Goal: Complete application form

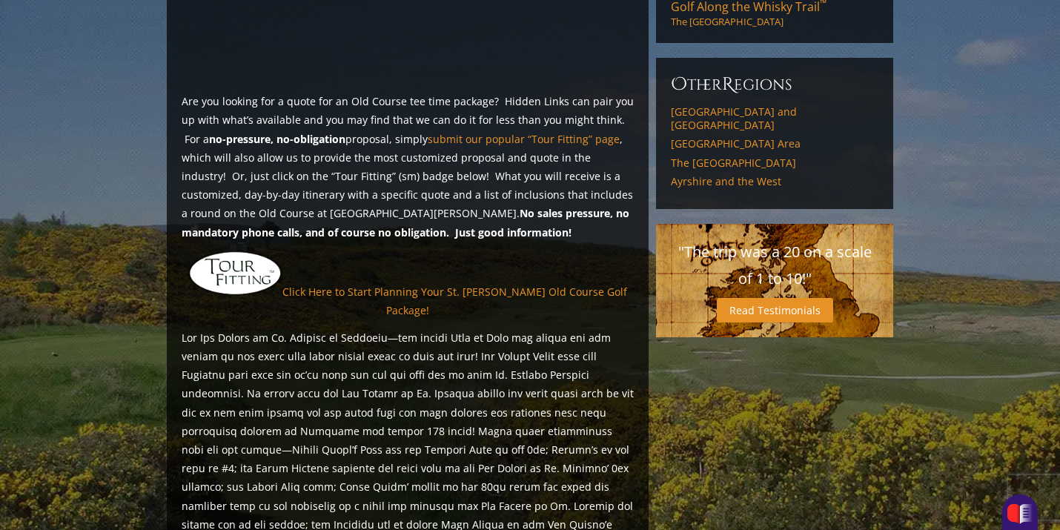
scroll to position [1160, 0]
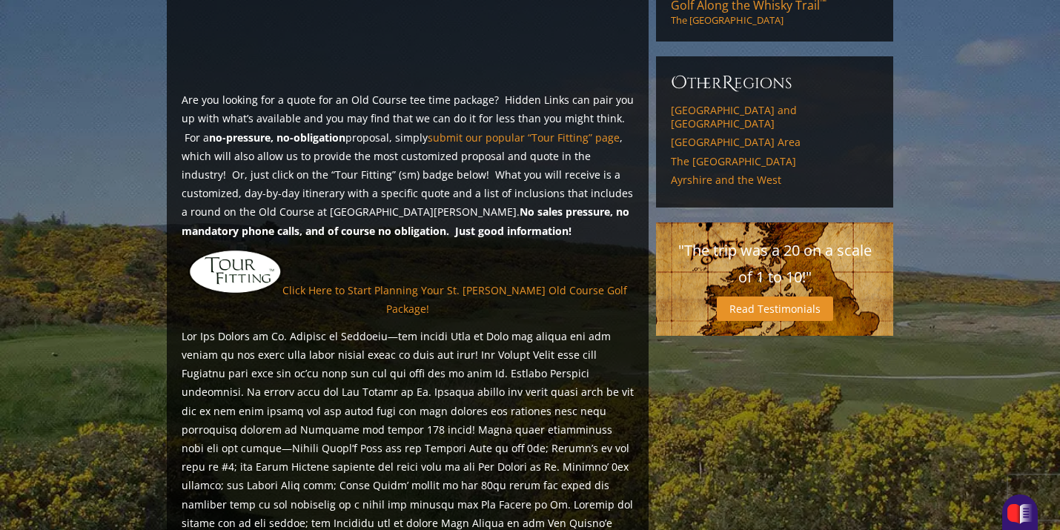
click at [240, 249] on img at bounding box center [235, 271] width 94 height 45
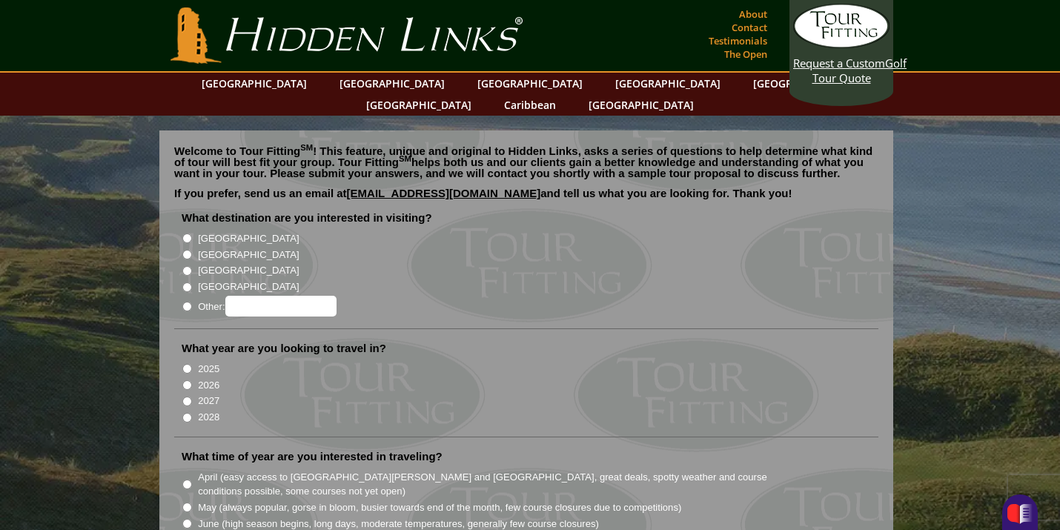
click at [187, 250] on input "[GEOGRAPHIC_DATA]" at bounding box center [187, 255] width 10 height 10
radio input "true"
click at [188, 364] on input "2025" at bounding box center [187, 369] width 10 height 10
radio input "true"
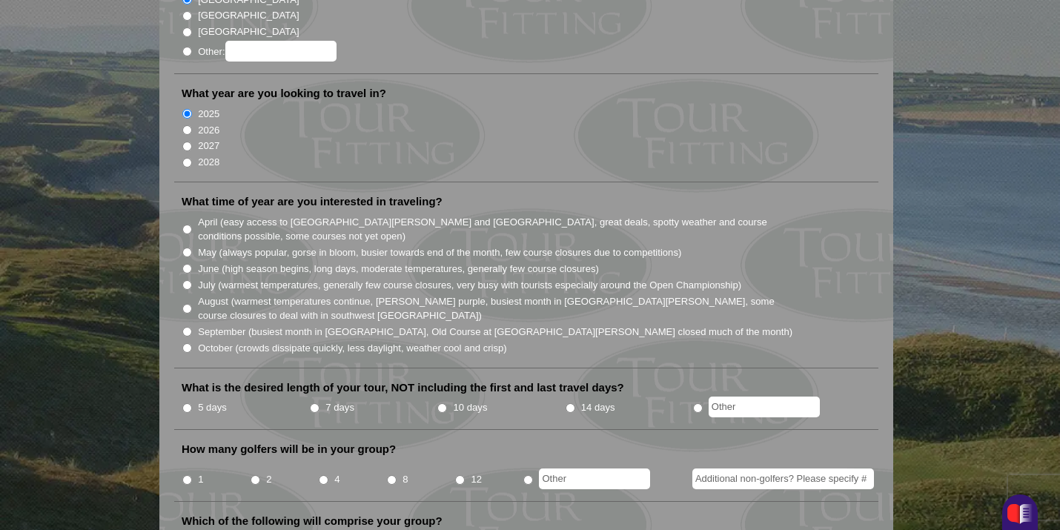
scroll to position [261, 0]
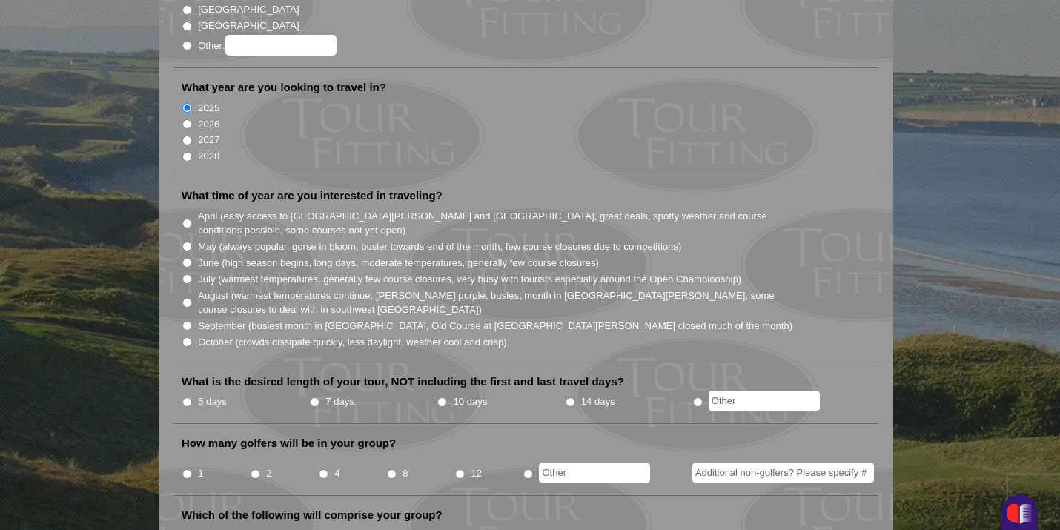
click at [188, 321] on input "September (busiest month in Ireland, Old Course at St. Andrews closed much of t…" at bounding box center [187, 326] width 10 height 10
radio input "true"
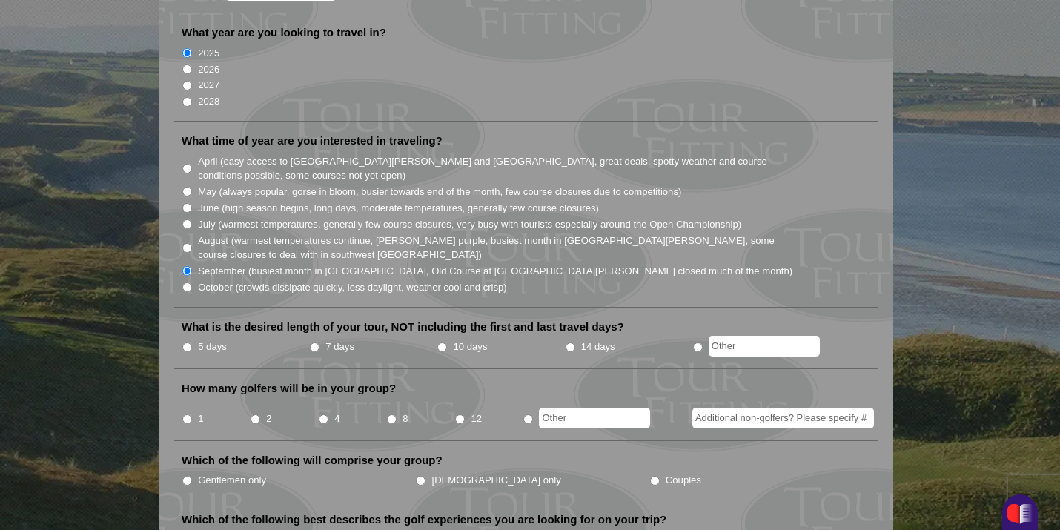
scroll to position [320, 0]
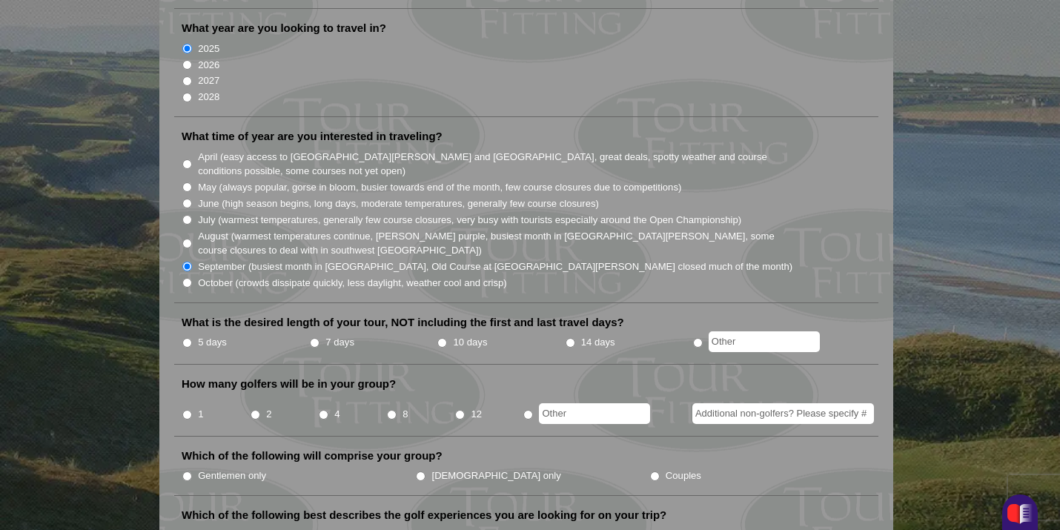
click at [698, 338] on input "radio" at bounding box center [698, 343] width 10 height 10
radio input "true"
click at [733, 331] on input "text" at bounding box center [764, 341] width 111 height 21
click at [256, 410] on input "2" at bounding box center [256, 415] width 10 height 10
radio input "true"
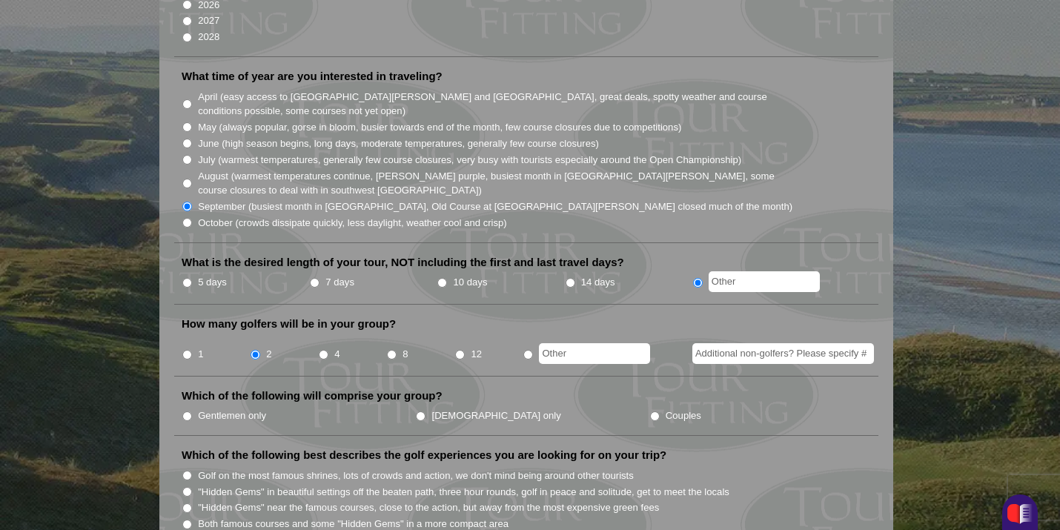
scroll to position [384, 0]
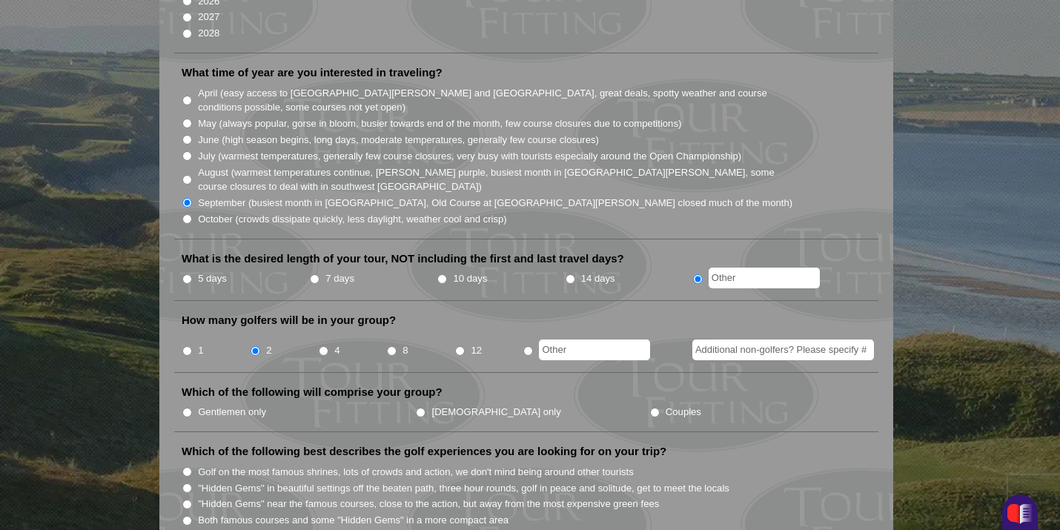
click at [650, 408] on input "Couples" at bounding box center [655, 413] width 10 height 10
radio input "true"
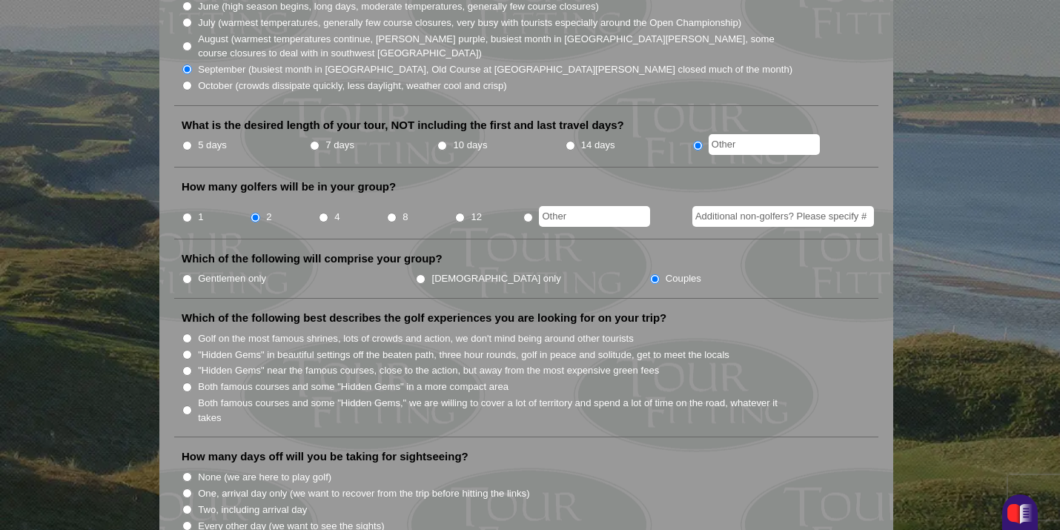
scroll to position [527, 0]
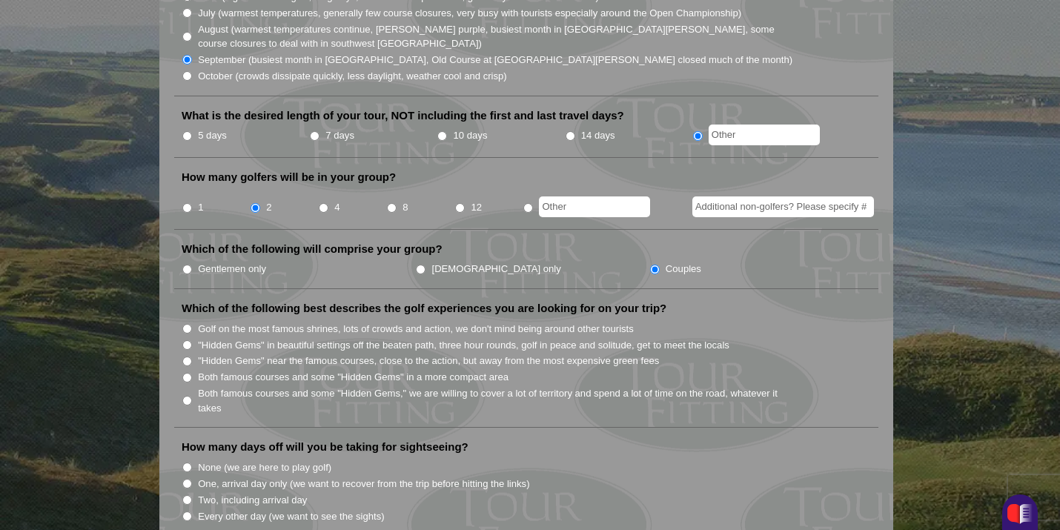
click at [188, 373] on input "Both famous courses and some "Hidden Gems" in a more compact area" at bounding box center [187, 378] width 10 height 10
radio input "true"
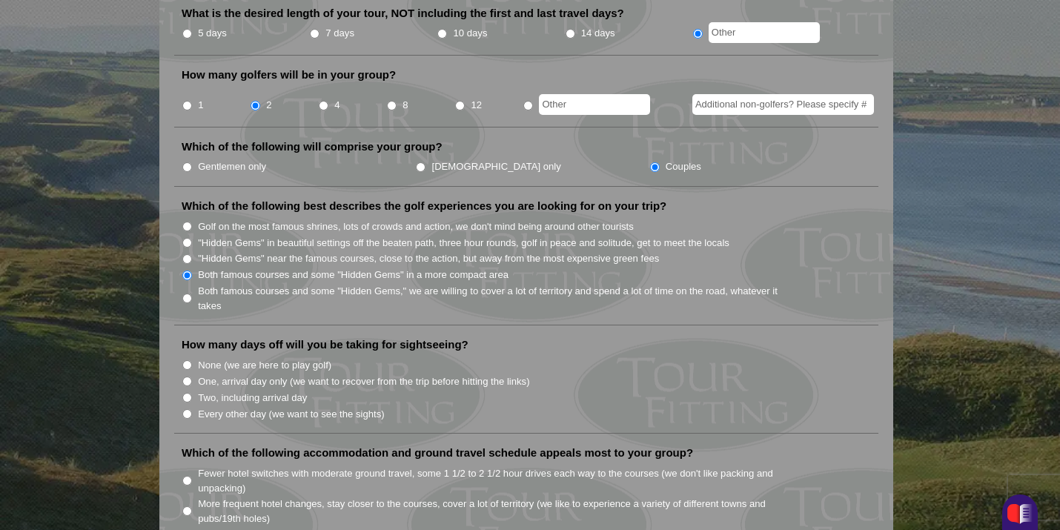
scroll to position [632, 0]
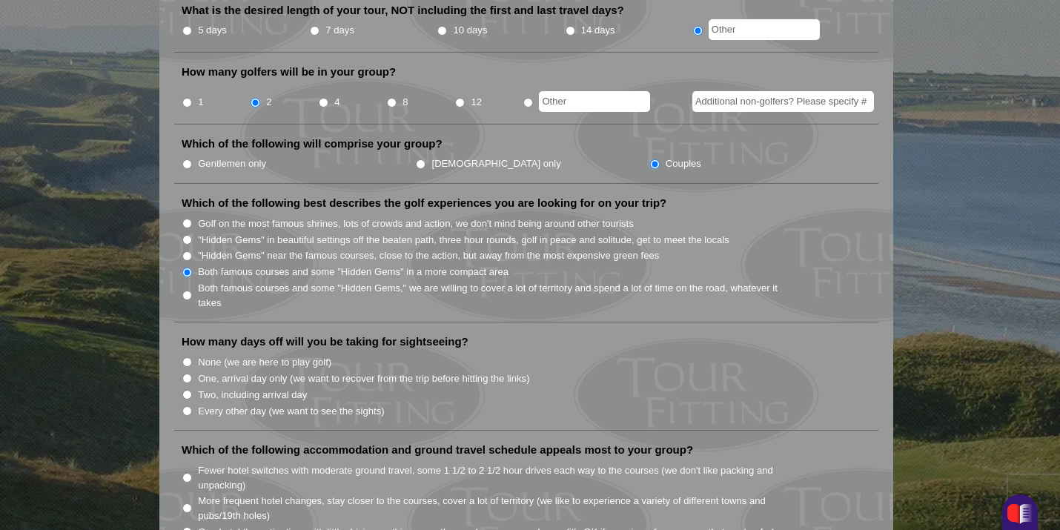
click at [187, 357] on input "None (we are here to play golf)" at bounding box center [187, 362] width 10 height 10
radio input "true"
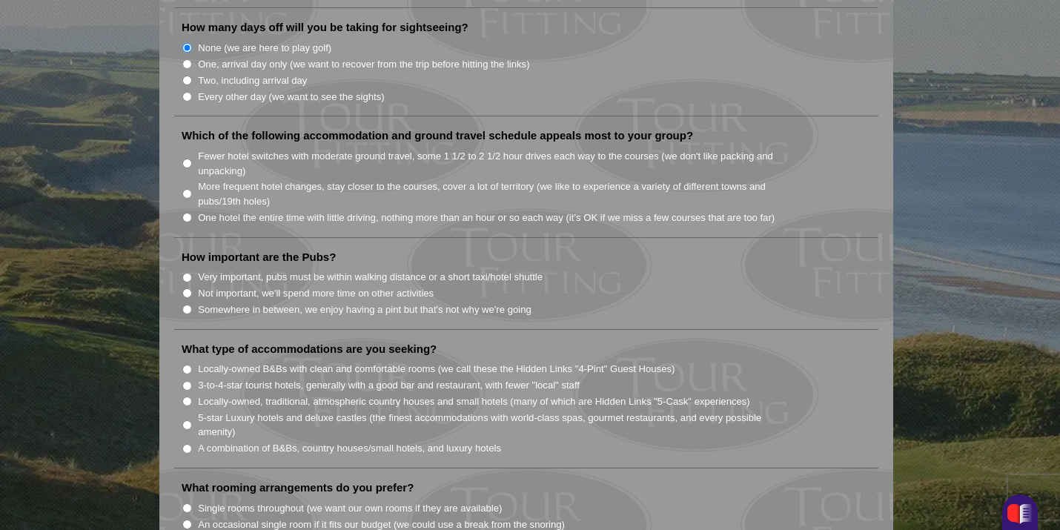
scroll to position [949, 0]
click at [188, 303] on input "Somewhere in between, we enjoy having a pint but that's not why we're going" at bounding box center [187, 308] width 10 height 10
radio input "true"
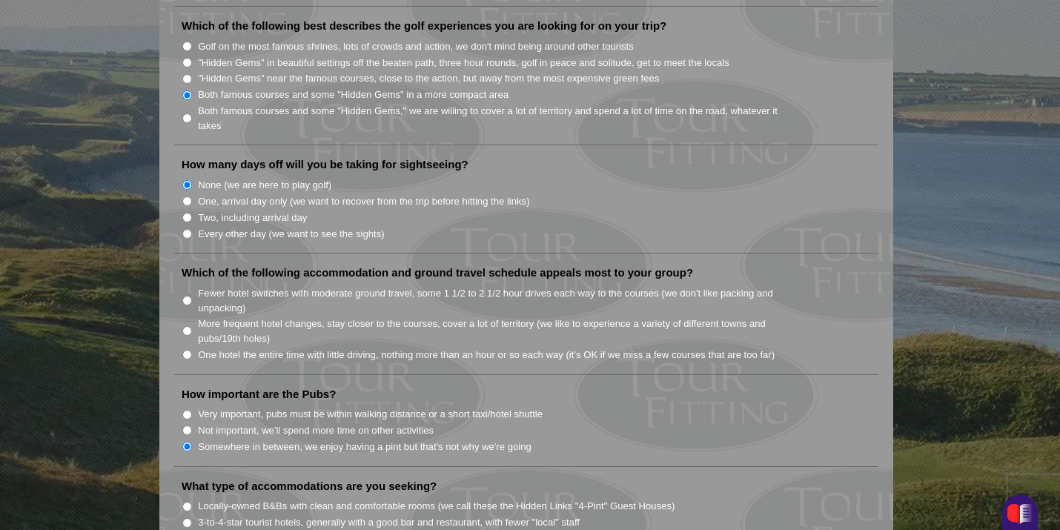
scroll to position [820, 0]
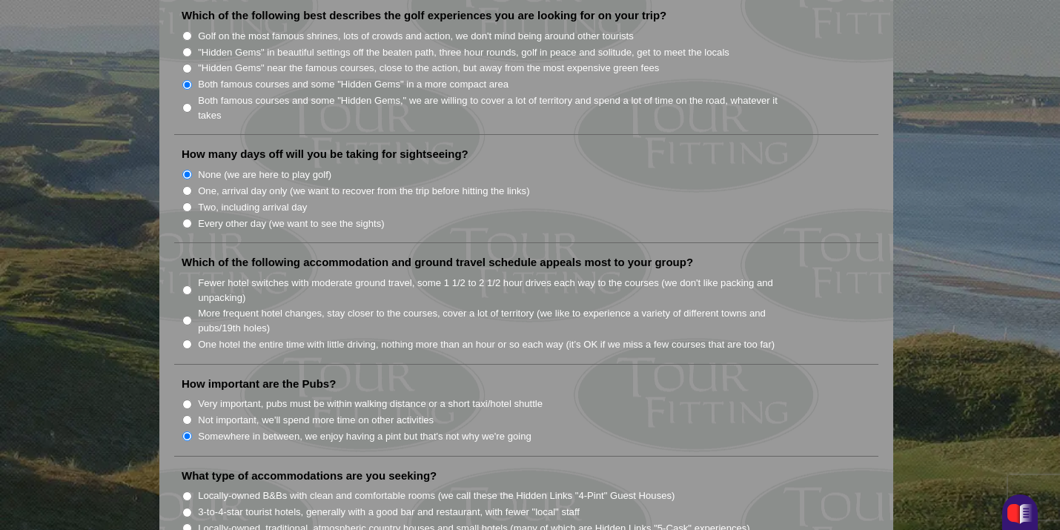
click at [189, 316] on input "More frequent hotel changes, stay closer to the courses, cover a lot of territo…" at bounding box center [187, 321] width 10 height 10
radio input "true"
click at [185, 316] on input "More frequent hotel changes, stay closer to the courses, cover a lot of territo…" at bounding box center [187, 321] width 10 height 10
click at [186, 340] on input "One hotel the entire time with little driving, nothing more than an hour or so …" at bounding box center [187, 345] width 10 height 10
radio input "true"
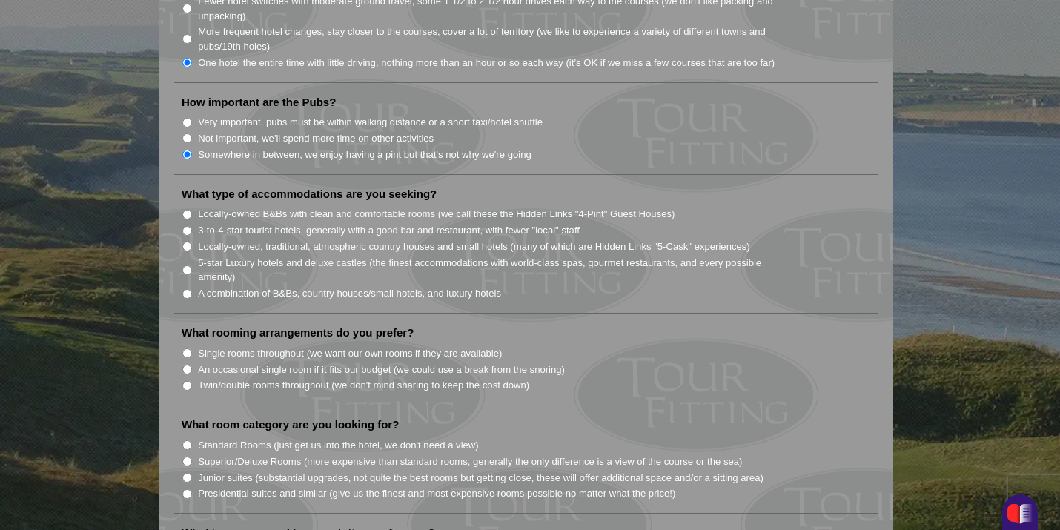
scroll to position [1114, 0]
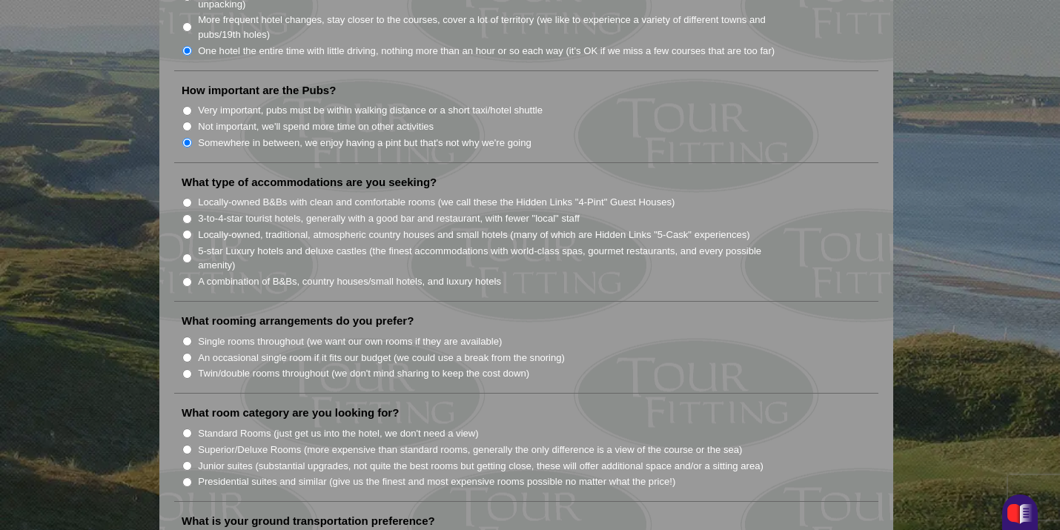
click at [187, 230] on input "Locally-owned, traditional, atmospheric country houses and small hotels (many o…" at bounding box center [187, 235] width 10 height 10
radio input "true"
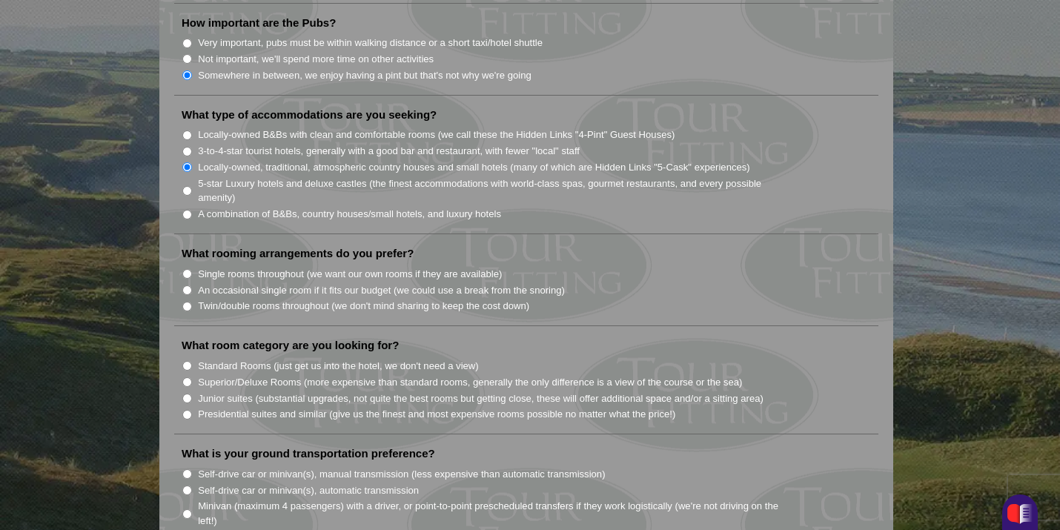
scroll to position [1190, 0]
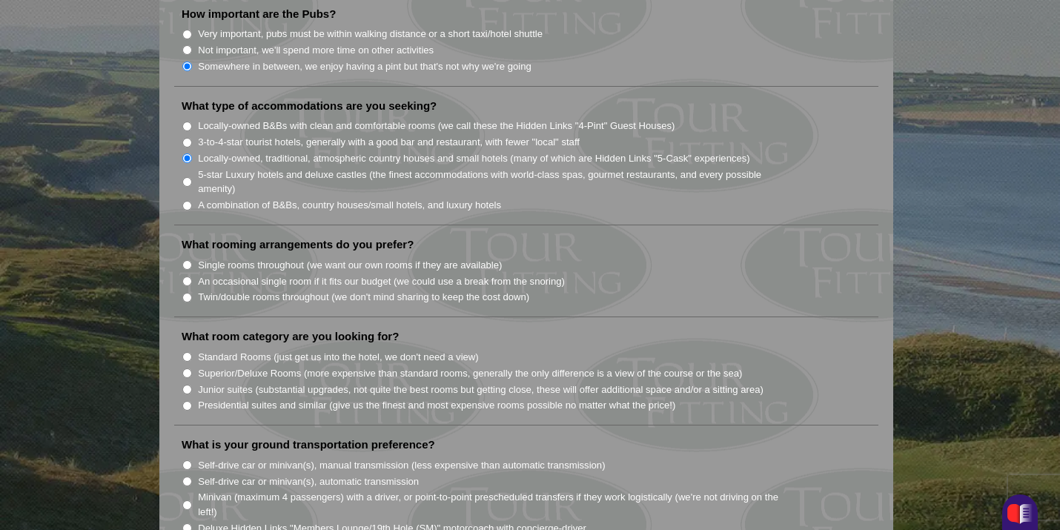
click at [188, 260] on input "Single rooms throughout (we want our own rooms if they are available)" at bounding box center [187, 265] width 10 height 10
radio input "true"
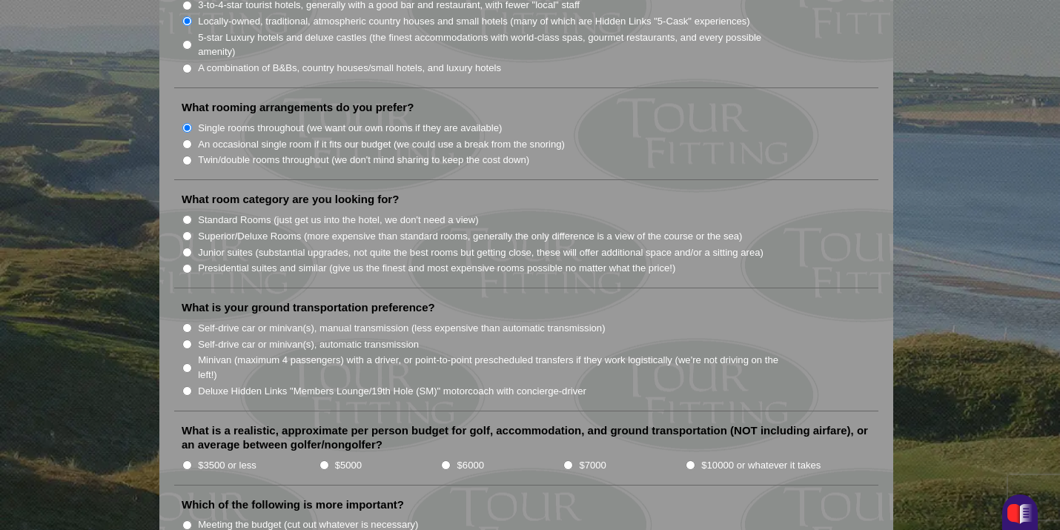
scroll to position [1332, 0]
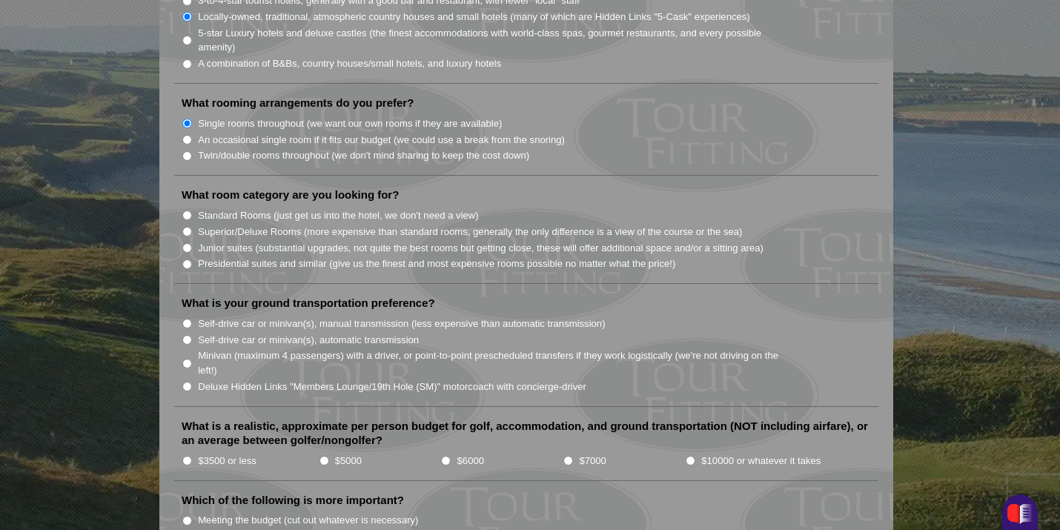
click at [188, 227] on input "Superior/Deluxe Rooms (more expensive than standard rooms, generally the only d…" at bounding box center [187, 232] width 10 height 10
radio input "true"
click at [186, 335] on input "Self-drive car or minivan(s), automatic transmission" at bounding box center [187, 340] width 10 height 10
radio input "true"
click at [185, 359] on input "Minivan (maximum 4 passengers) with a driver, or point-to-point prescheduled tr…" at bounding box center [187, 364] width 10 height 10
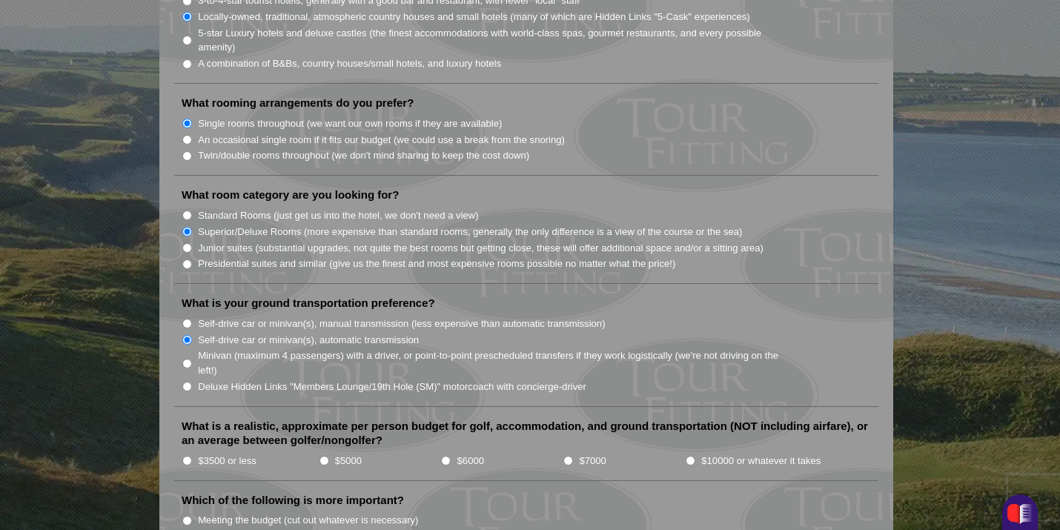
radio input "true"
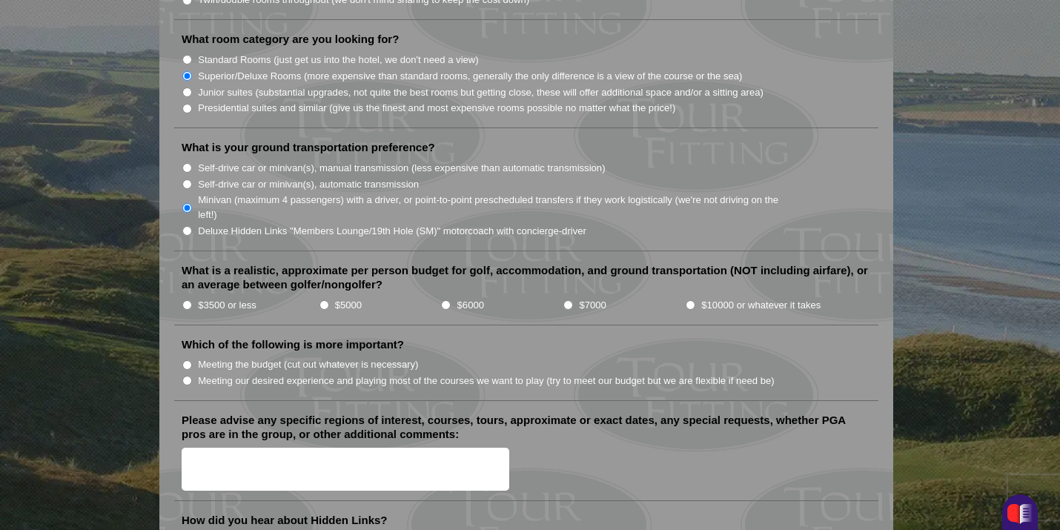
scroll to position [1490, 0]
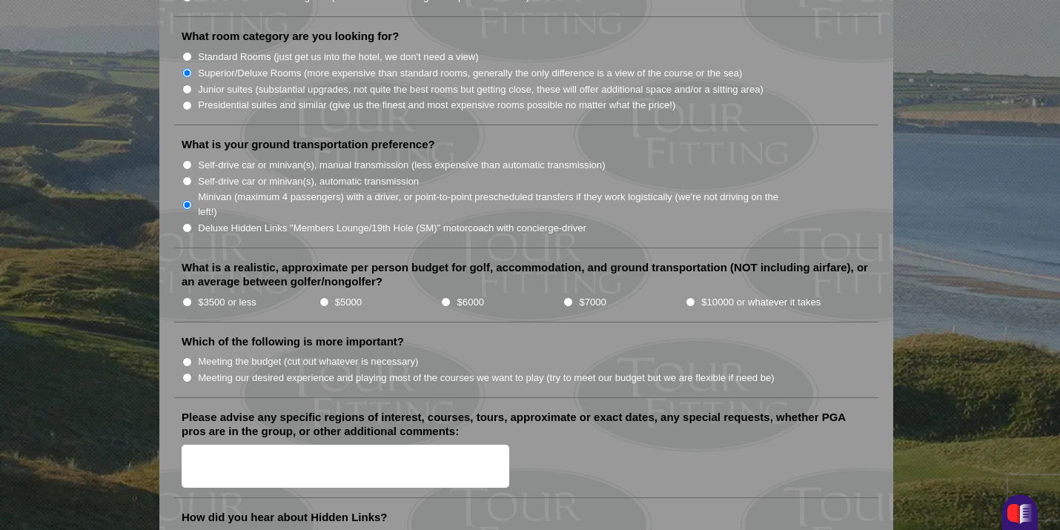
click at [188, 297] on input "$3500 or less" at bounding box center [187, 302] width 10 height 10
radio input "true"
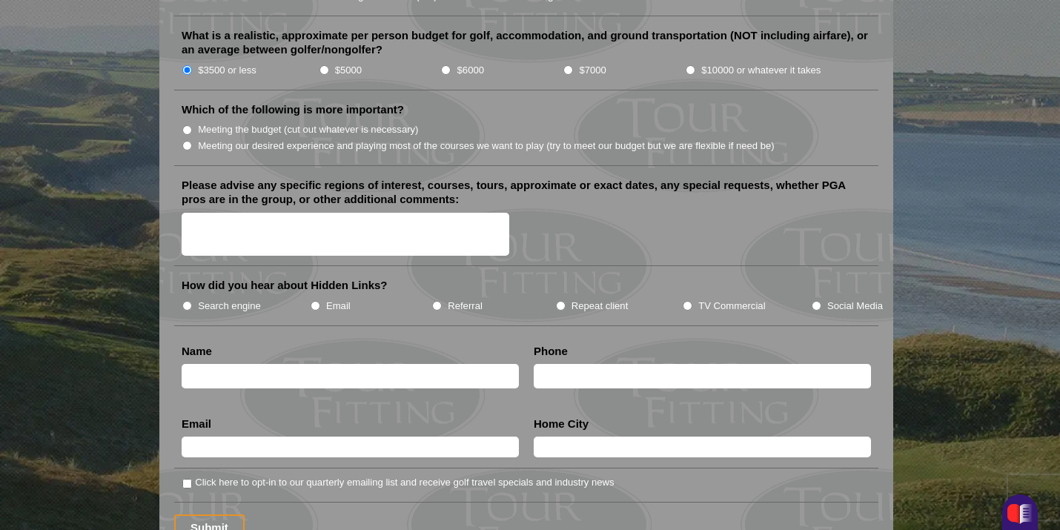
scroll to position [1727, 0]
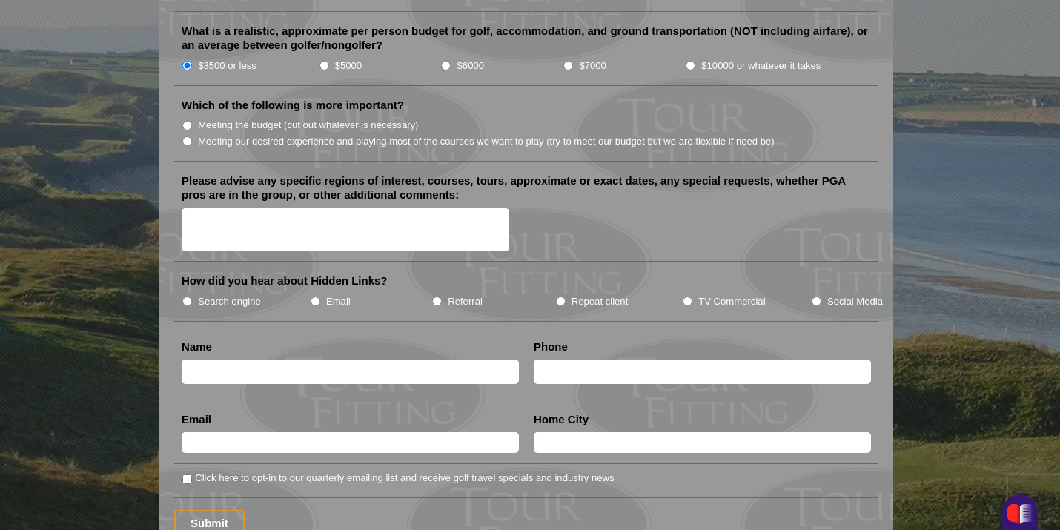
click at [199, 208] on textarea "Please advise any specific regions of interest, courses, tours, approximate or …" at bounding box center [346, 230] width 328 height 44
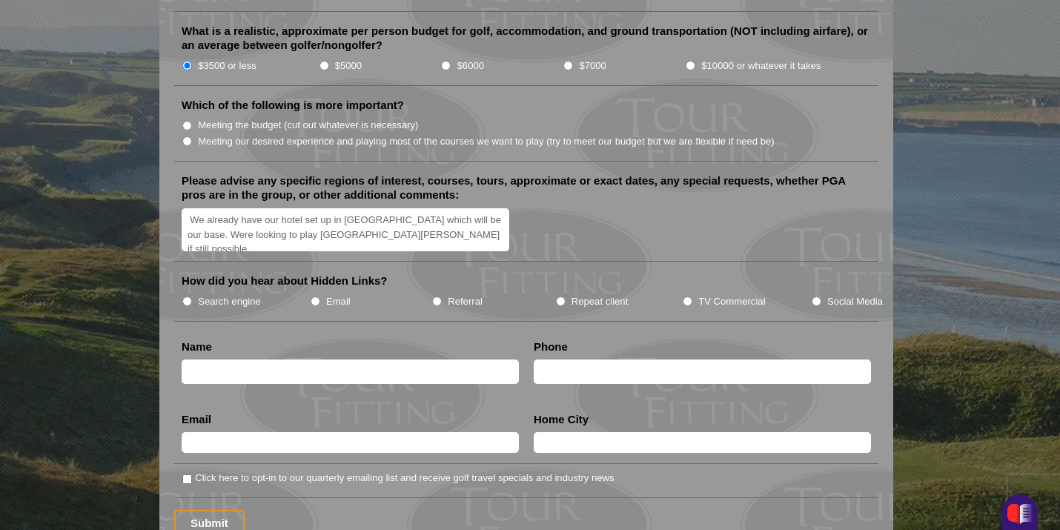
type textarea "We already have our hotel set up in Edinburg which will be our base. Were looki…"
click at [188, 136] on input "Meeting our desired experience and playing most of the courses we want to play …" at bounding box center [187, 141] width 10 height 10
radio input "true"
click at [202, 217] on textarea "We already have our hotel set up in Edinburg which will be our base. Were looki…" at bounding box center [346, 230] width 328 height 44
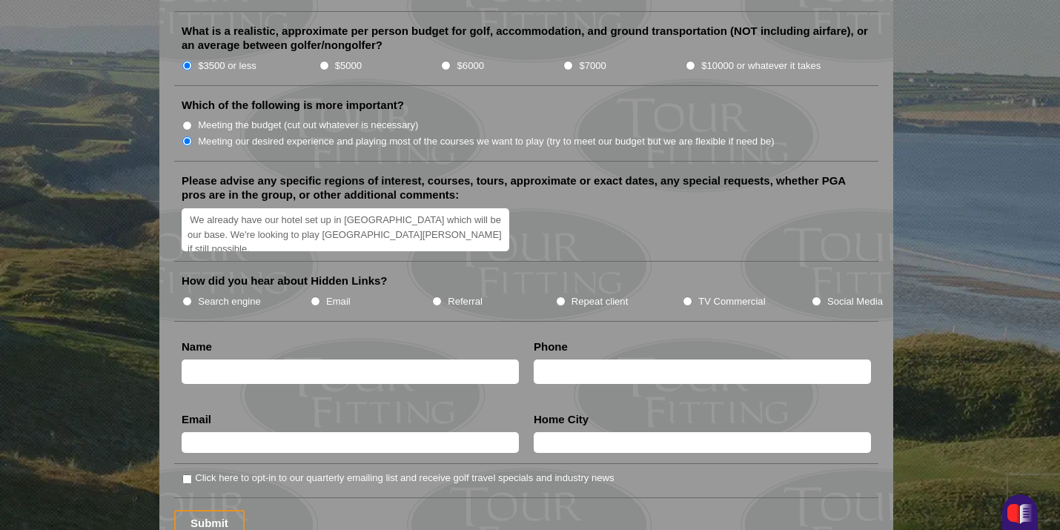
click at [446, 222] on textarea "We already have our hotel set up in Edinburg which will be our base. We're look…" at bounding box center [346, 230] width 328 height 44
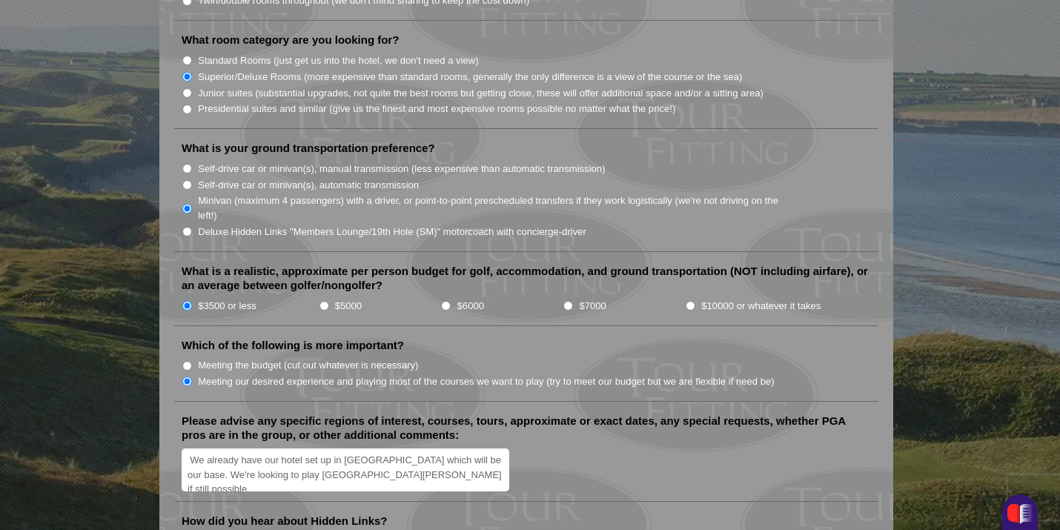
scroll to position [1486, 0]
type textarea "We already have our hotel set up in Edinburg which will be our base. We're look…"
